Goal: Transaction & Acquisition: Purchase product/service

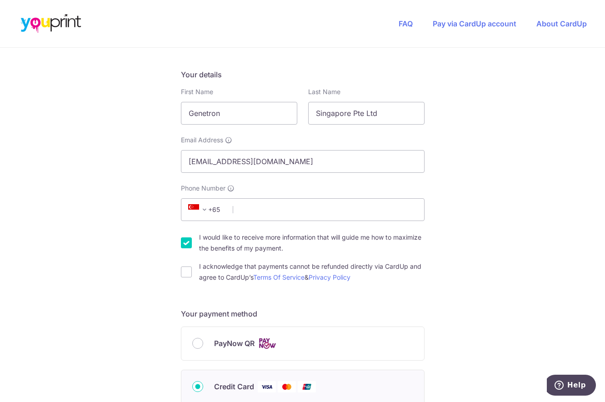
scroll to position [136, 0]
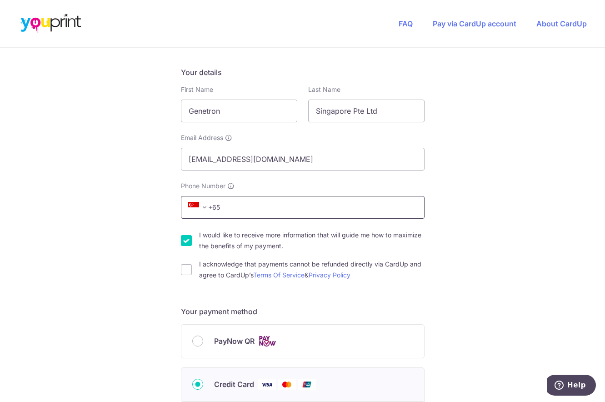
click at [266, 211] on input "Phone Number" at bounding box center [303, 207] width 244 height 23
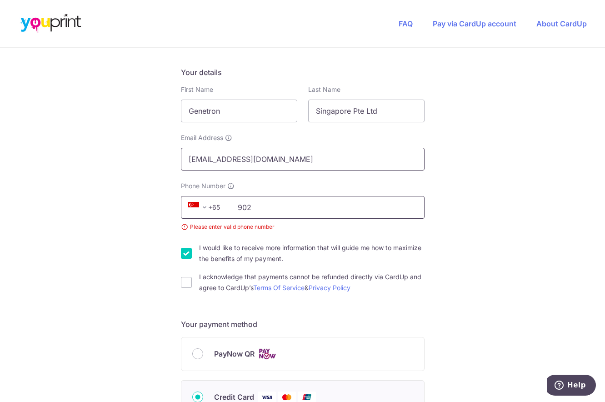
type input "90291733"
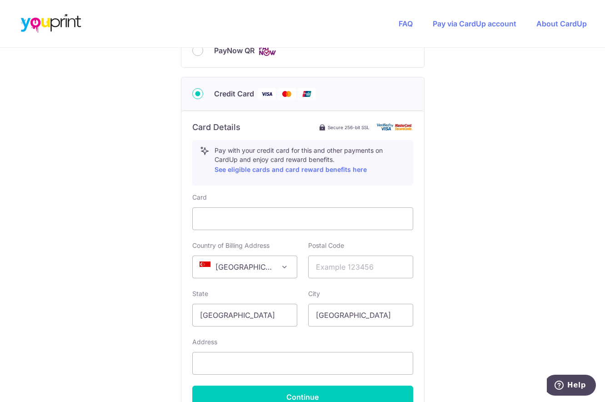
scroll to position [442, 0]
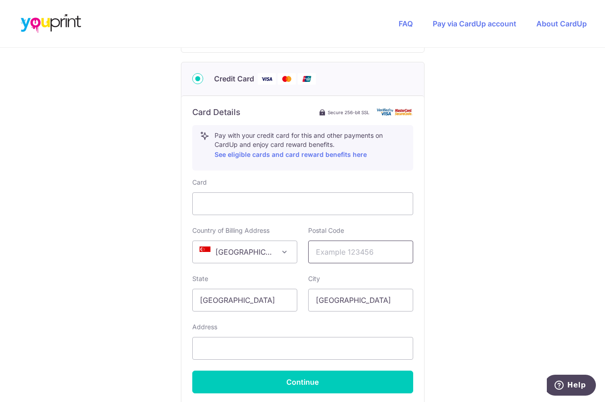
click at [373, 250] on input "text" at bounding box center [360, 251] width 105 height 23
type input "542228"
click at [405, 322] on div "Address" at bounding box center [302, 340] width 221 height 37
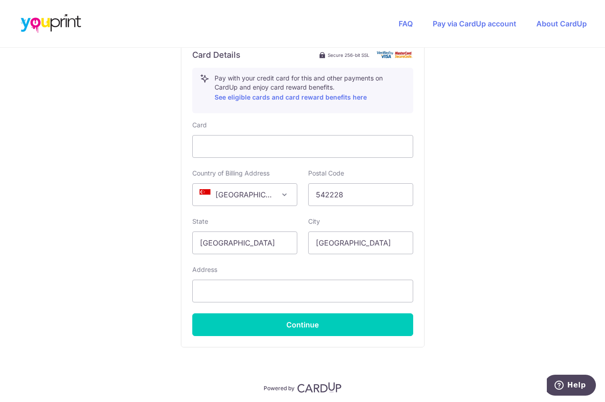
scroll to position [533, 0]
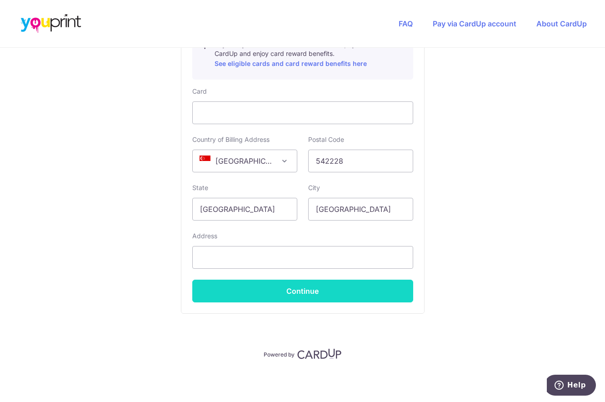
click at [324, 288] on button "Continue" at bounding box center [302, 290] width 221 height 23
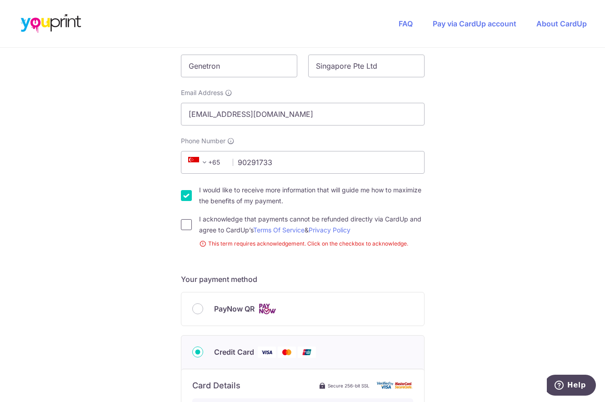
click at [184, 228] on input "I acknowledge that payments cannot be refunded directly via CardUp and agree to…" at bounding box center [186, 224] width 11 height 11
checkbox input "true"
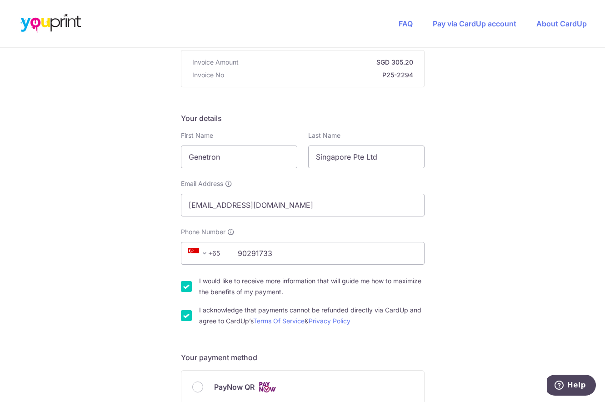
scroll to position [45, 0]
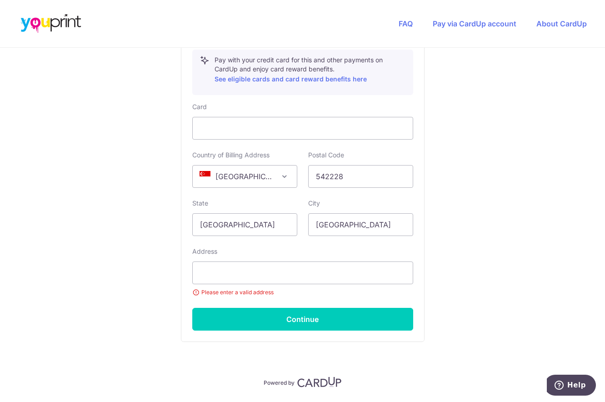
scroll to position [545, 0]
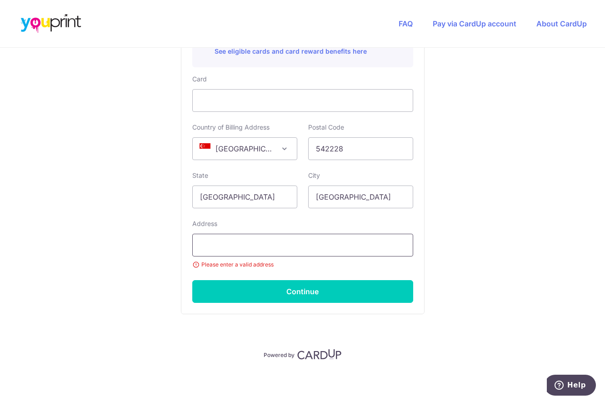
click at [306, 240] on input "text" at bounding box center [302, 245] width 221 height 23
type input "BLK 228B, COMPASSVALE WALK #07-320, [GEOGRAPHIC_DATA]"
select select "65"
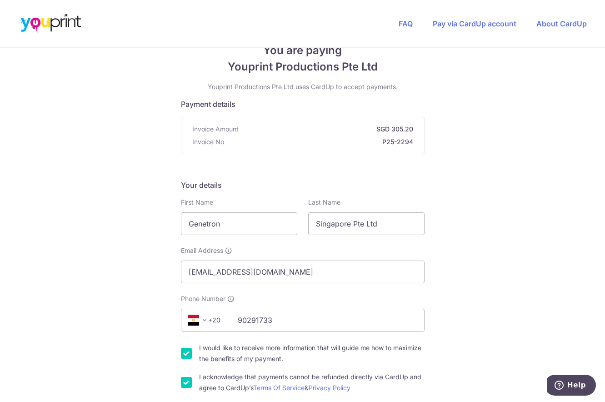
scroll to position [45, 0]
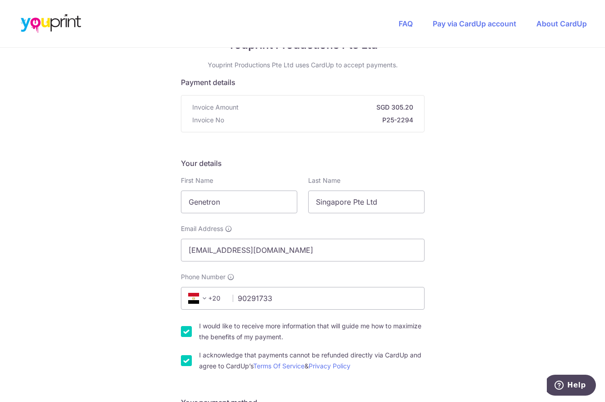
click at [206, 301] on span at bounding box center [204, 298] width 11 height 11
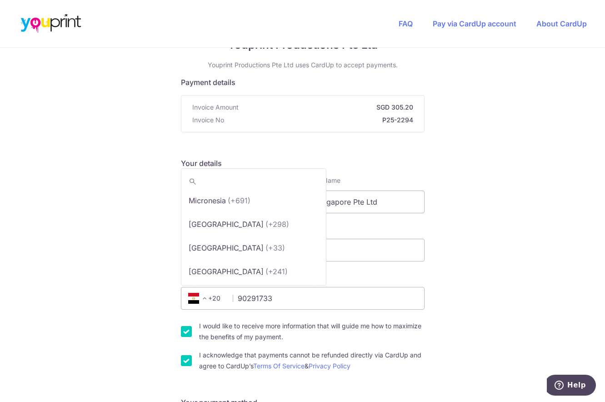
scroll to position [1714, 0]
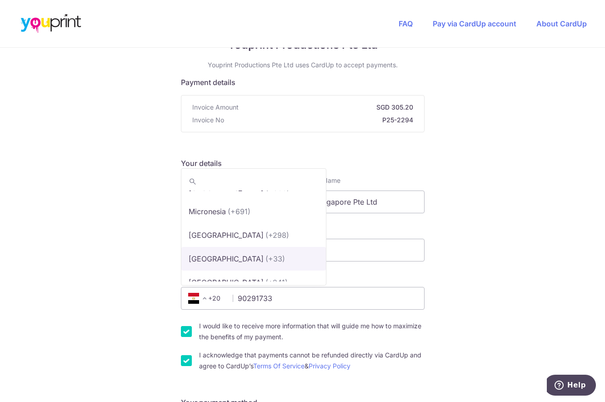
type input "s"
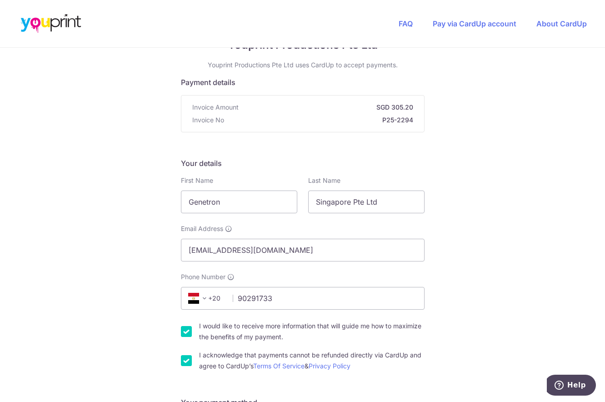
click at [213, 296] on span "+20" at bounding box center [205, 298] width 41 height 11
click at [195, 301] on icon at bounding box center [193, 298] width 11 height 11
click at [195, 295] on icon at bounding box center [193, 298] width 11 height 11
drag, startPoint x: 192, startPoint y: 295, endPoint x: 197, endPoint y: 295, distance: 5.5
click at [192, 295] on icon at bounding box center [193, 298] width 11 height 11
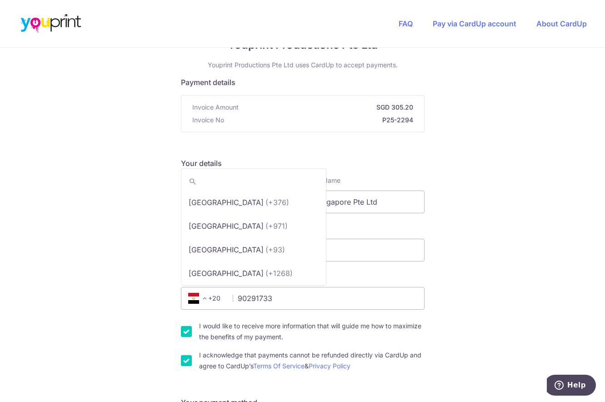
click at [199, 295] on span at bounding box center [204, 298] width 11 height 11
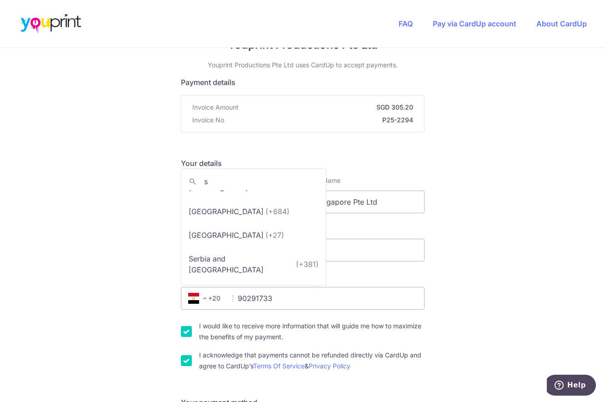
scroll to position [0, 0]
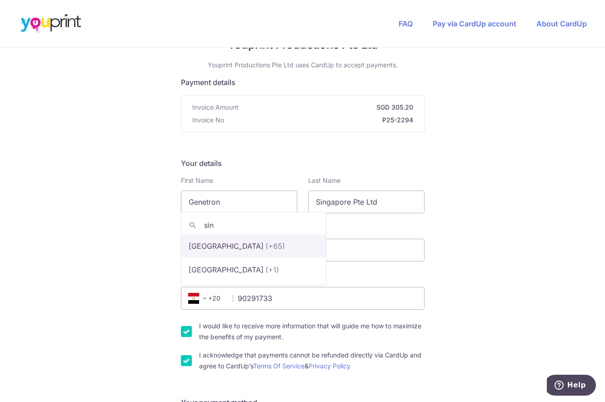
type input "sin"
select select "199"
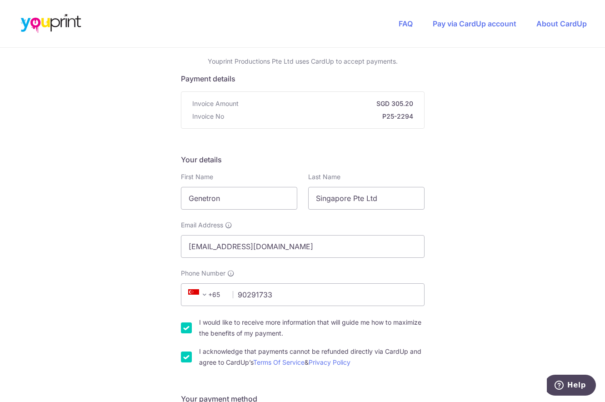
scroll to position [45, 0]
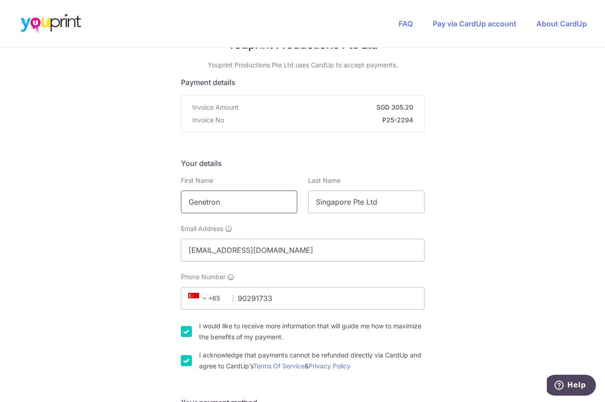
drag, startPoint x: 237, startPoint y: 205, endPoint x: 184, endPoint y: 204, distance: 52.7
click at [184, 204] on input "Genetron" at bounding box center [239, 201] width 116 height 23
type input "CLARIES"
type input "[PERSON_NAME]"
click at [397, 226] on div "Email Address [EMAIL_ADDRESS][DOMAIN_NAME]" at bounding box center [303, 242] width 244 height 37
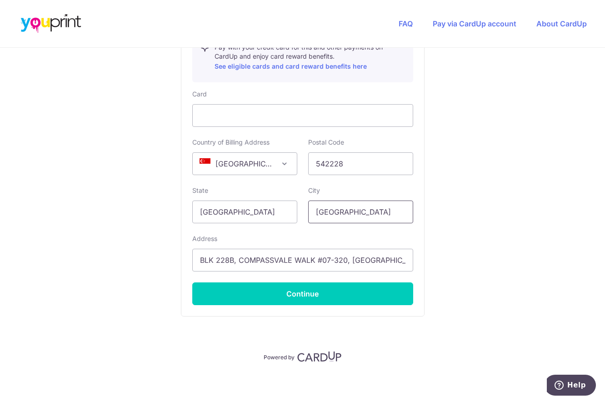
scroll to position [533, 0]
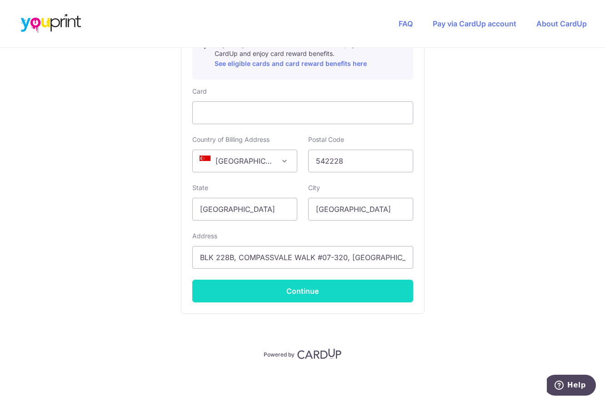
click at [332, 291] on button "Continue" at bounding box center [302, 290] width 221 height 23
type input "**** 7067"
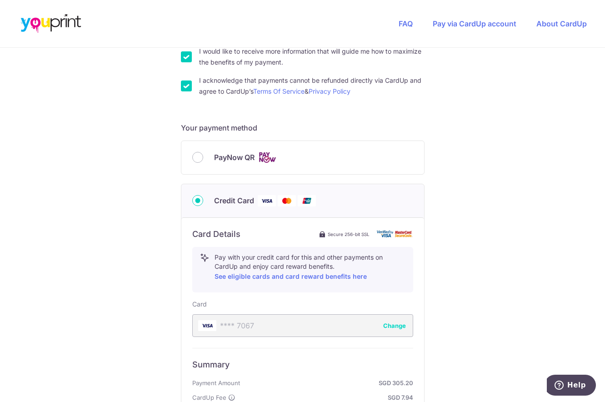
scroll to position [287, 0]
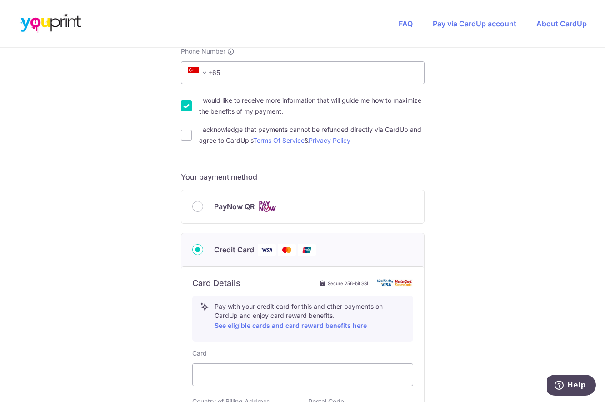
scroll to position [273, 0]
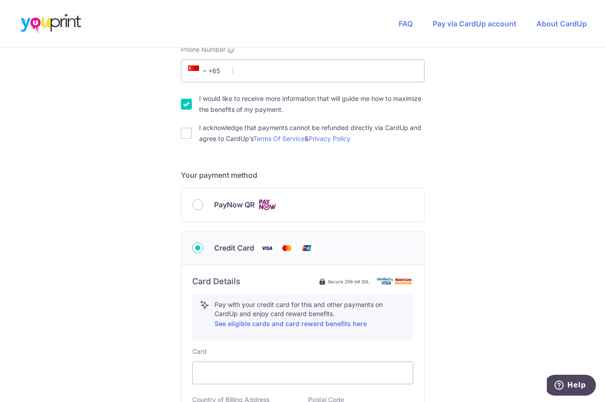
click at [246, 208] on span "PayNow QR" at bounding box center [234, 204] width 40 height 11
click at [203, 208] on input "PayNow QR" at bounding box center [197, 204] width 11 height 11
radio input "true"
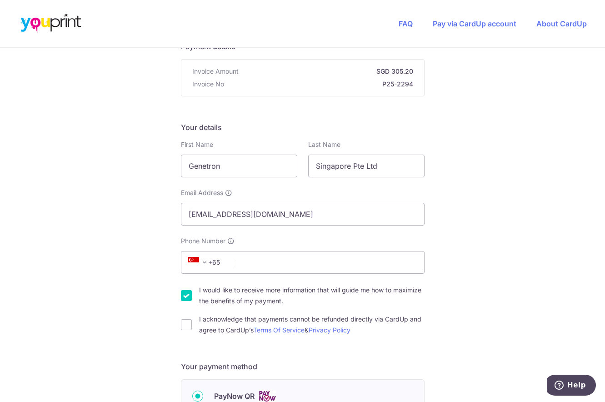
scroll to position [0, 0]
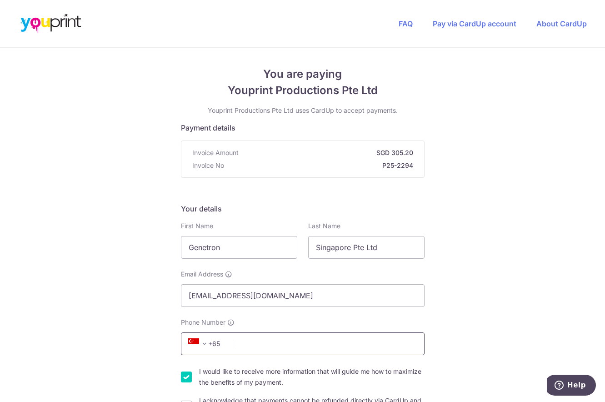
click at [325, 338] on input "Phone Number" at bounding box center [303, 343] width 244 height 23
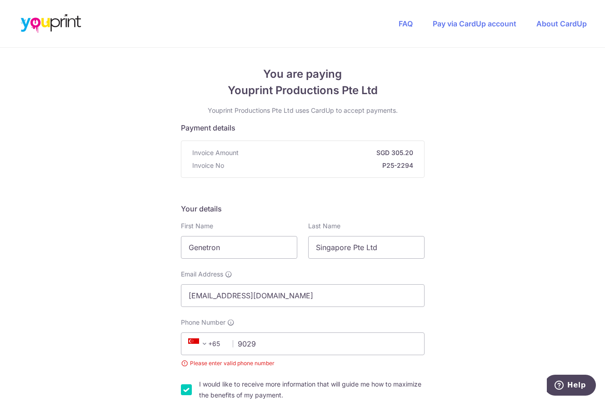
click at [439, 314] on div "You are paying Youprint Productions Pte Ltd Youprint Productions Pte Ltd uses C…" at bounding box center [302, 386] width 605 height 677
click at [358, 349] on input "9029" at bounding box center [303, 343] width 244 height 23
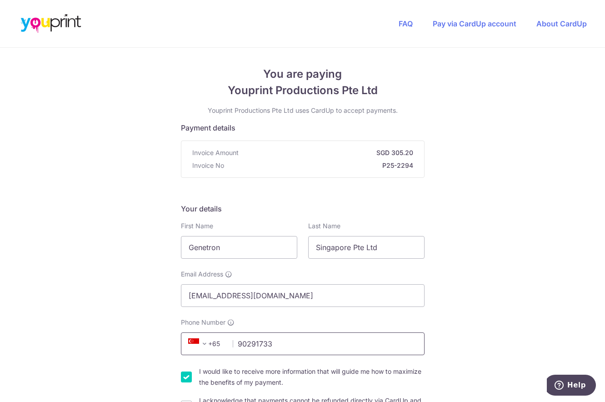
type input "90291733"
click at [452, 334] on div "You are paying Youprint Productions Pte Ltd Youprint Productions Pte Ltd uses C…" at bounding box center [302, 380] width 605 height 664
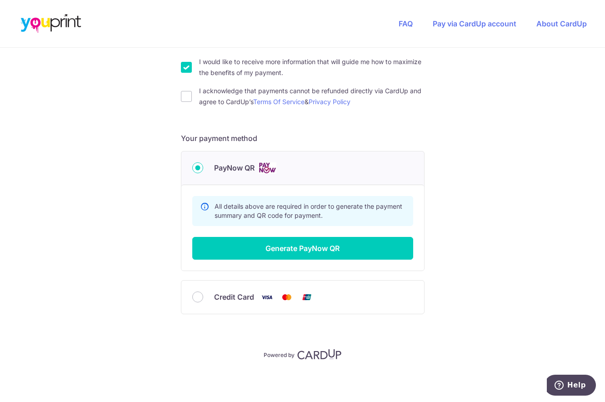
scroll to position [310, 0]
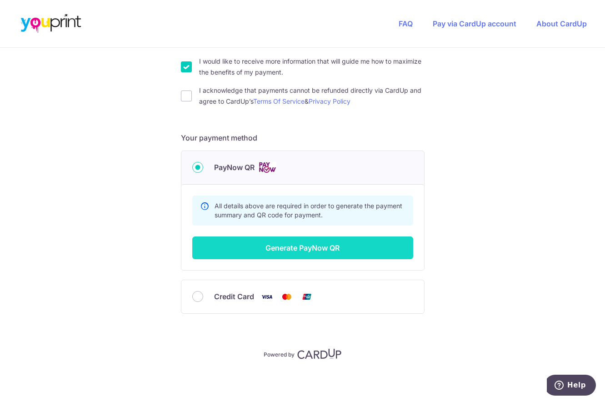
click at [385, 249] on button "Generate PayNow QR" at bounding box center [302, 247] width 221 height 23
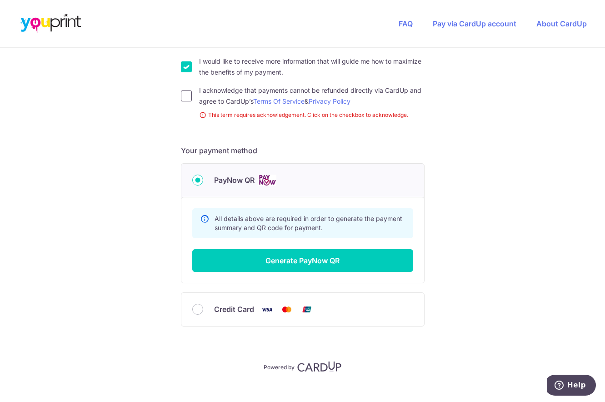
click at [186, 92] on input "I acknowledge that payments cannot be refunded directly via CardUp and agree to…" at bounding box center [186, 95] width 11 height 11
checkbox input "true"
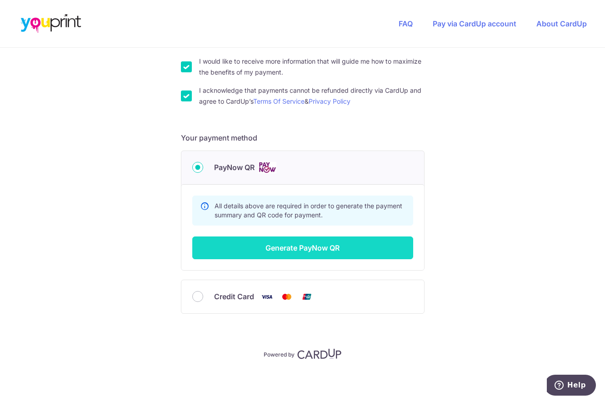
click at [383, 251] on button "Generate PayNow QR" at bounding box center [302, 247] width 221 height 23
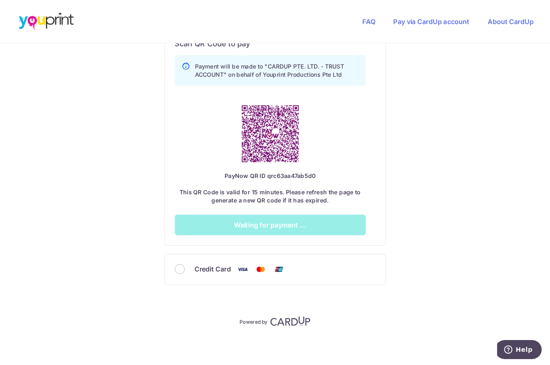
scroll to position [513, 0]
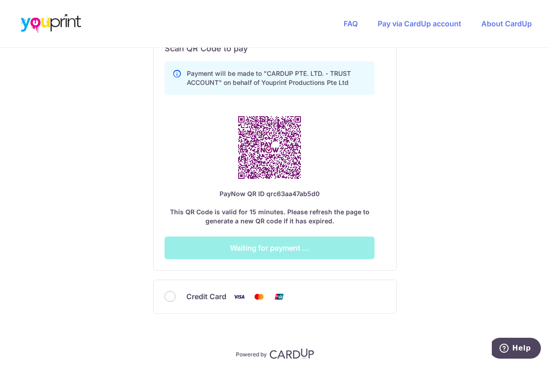
drag, startPoint x: 556, startPoint y: 0, endPoint x: 507, endPoint y: 284, distance: 287.3
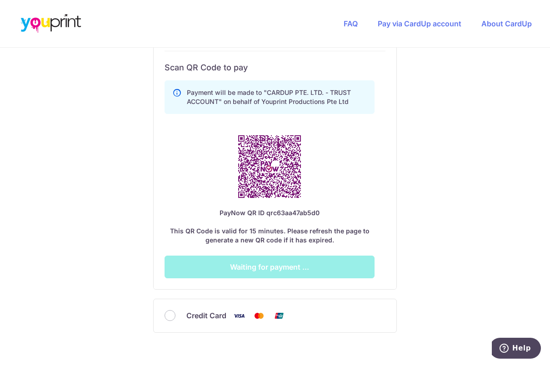
scroll to position [495, 0]
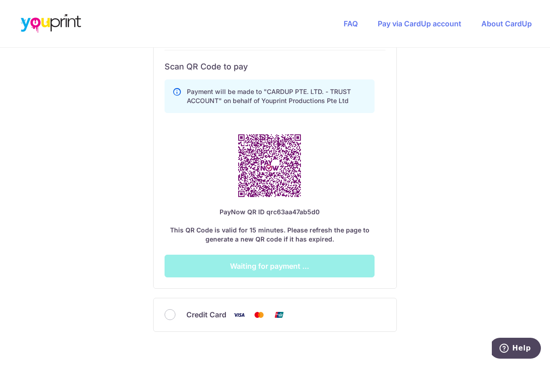
click at [176, 312] on div "Credit Card" at bounding box center [274, 314] width 221 height 11
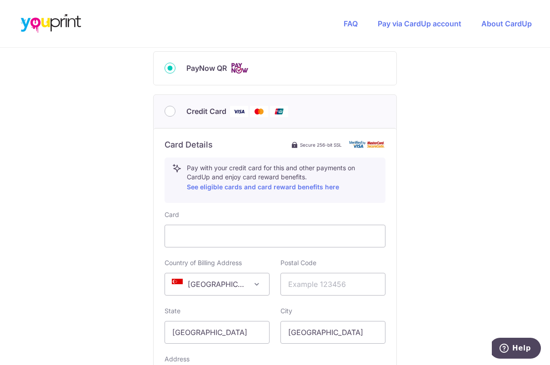
scroll to position [413, 0]
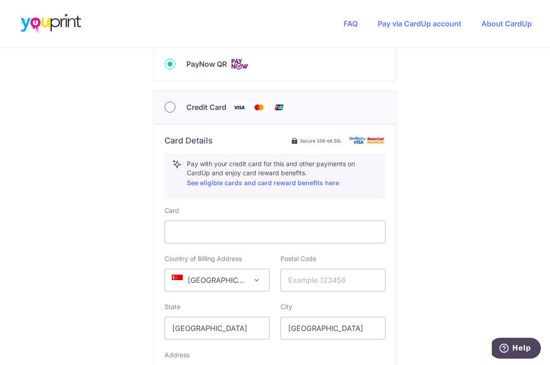
click at [169, 107] on input "Credit Card" at bounding box center [169, 107] width 11 height 11
radio input "true"
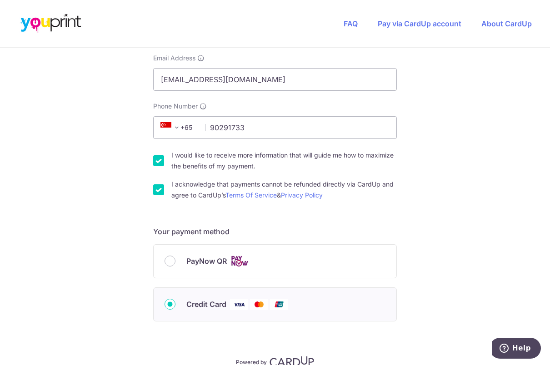
scroll to position [218, 0]
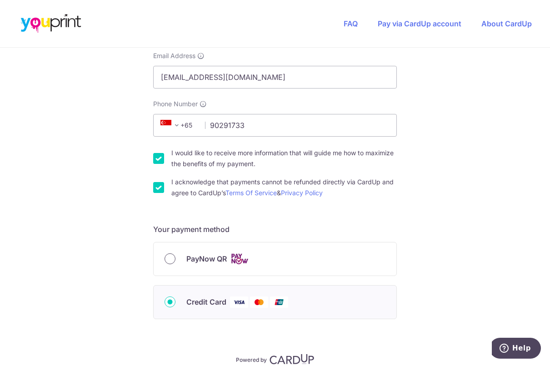
click at [166, 256] on input "PayNow QR" at bounding box center [169, 259] width 11 height 11
radio input "true"
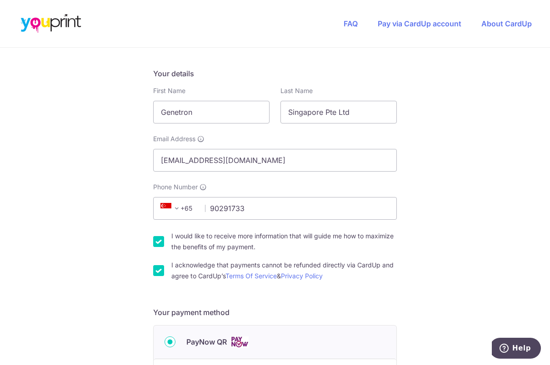
scroll to position [136, 0]
click at [157, 267] on input "I acknowledge that payments cannot be refunded directly via CardUp and agree to…" at bounding box center [158, 269] width 11 height 11
checkbox input "false"
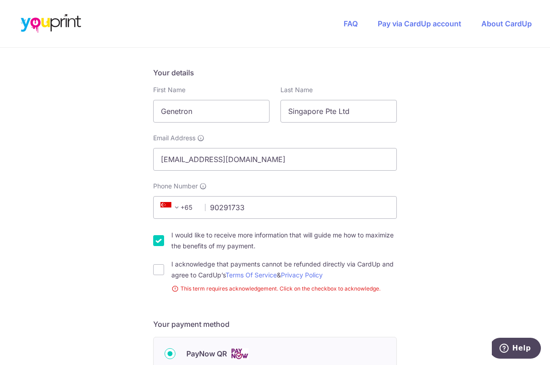
click at [157, 241] on input "I would like to receive more information that will guide me how to maximize the…" at bounding box center [158, 240] width 11 height 11
checkbox input "false"
click at [158, 264] on input "I acknowledge that payments cannot be refunded directly via CardUp and agree to…" at bounding box center [158, 269] width 11 height 11
checkbox input "true"
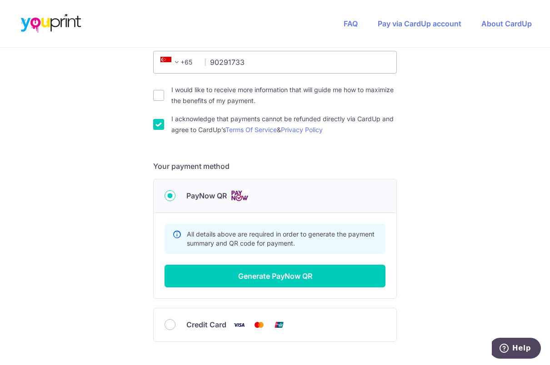
scroll to position [301, 0]
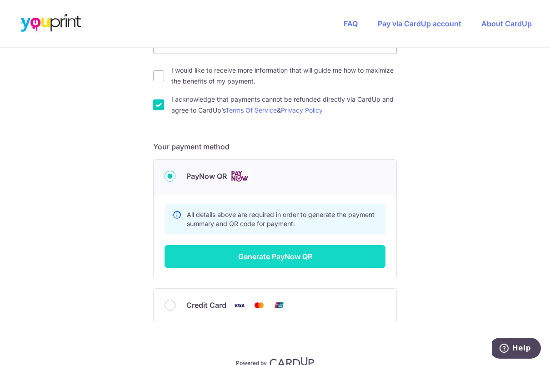
click at [286, 255] on button "Generate PayNow QR" at bounding box center [274, 256] width 221 height 23
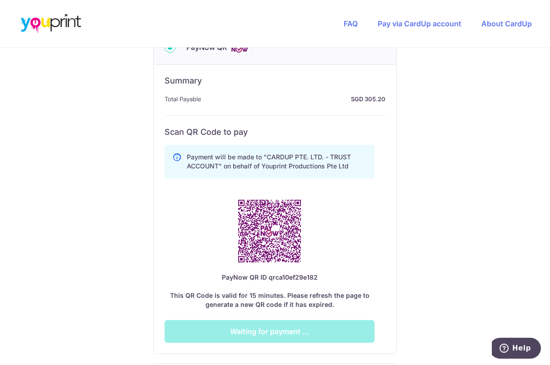
scroll to position [466, 0]
